Goal: Task Accomplishment & Management: Manage account settings

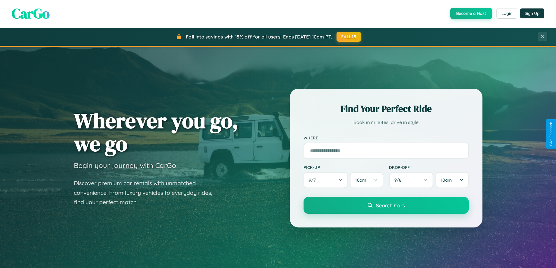
scroll to position [251, 0]
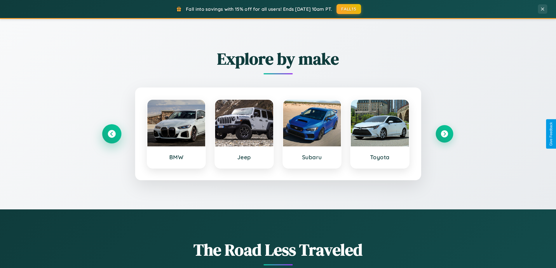
click at [111, 134] on icon at bounding box center [112, 134] width 8 height 8
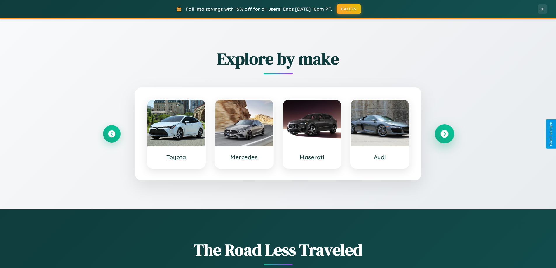
click at [444, 134] on icon at bounding box center [444, 134] width 8 height 8
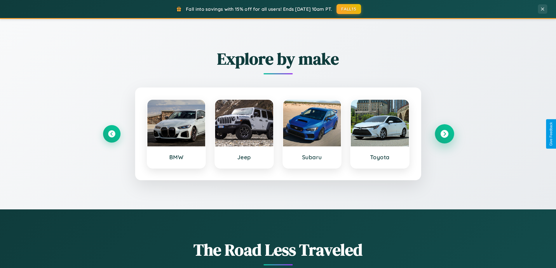
click at [444, 134] on icon at bounding box center [444, 134] width 8 height 8
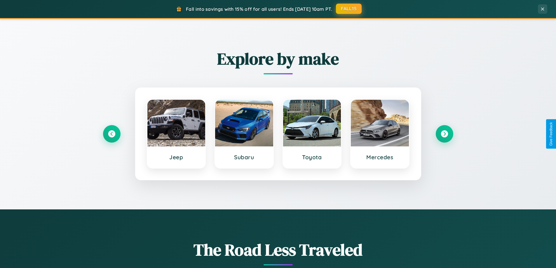
click at [349, 9] on button "FALL15" at bounding box center [349, 9] width 26 height 11
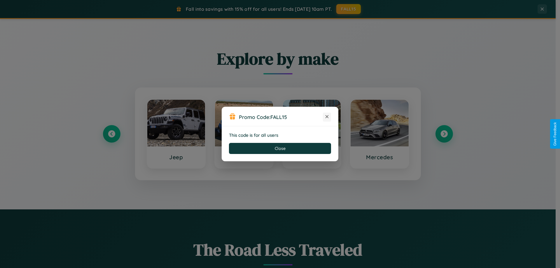
click at [327, 117] on icon at bounding box center [327, 117] width 6 height 6
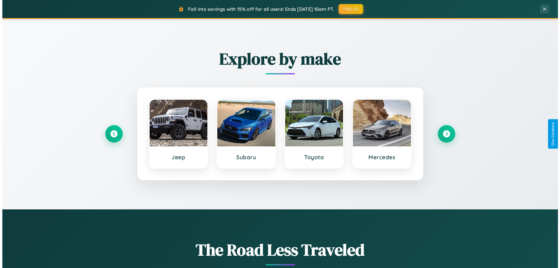
scroll to position [0, 0]
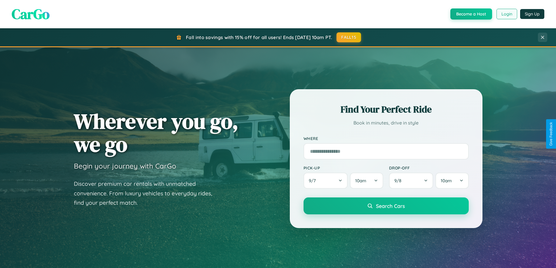
click at [506, 14] on button "Login" at bounding box center [506, 14] width 21 height 11
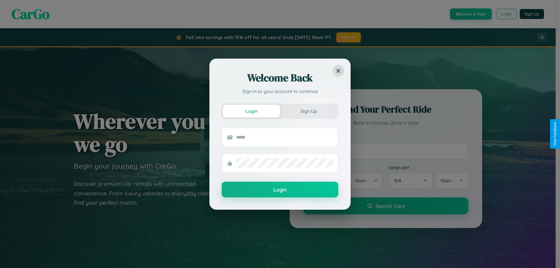
scroll to position [17, 0]
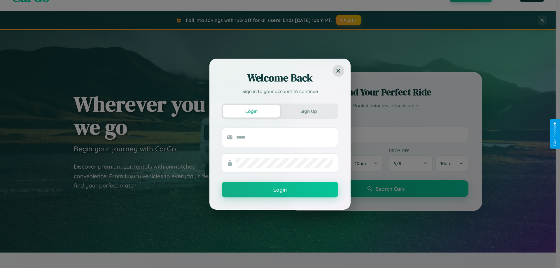
click at [386, 134] on div "Welcome Back Sign in to your account to continue Login Sign Up Login" at bounding box center [280, 134] width 560 height 268
